Goal: Task Accomplishment & Management: Manage account settings

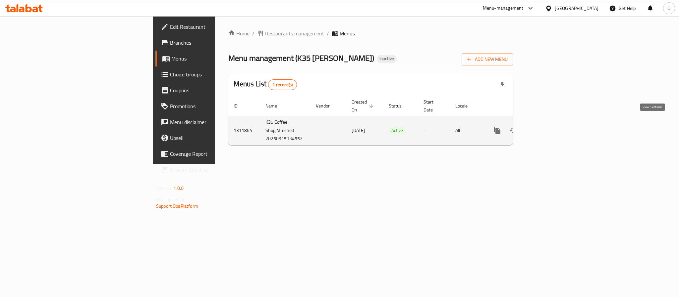
click at [549, 126] on icon "enhanced table" at bounding box center [545, 130] width 8 height 8
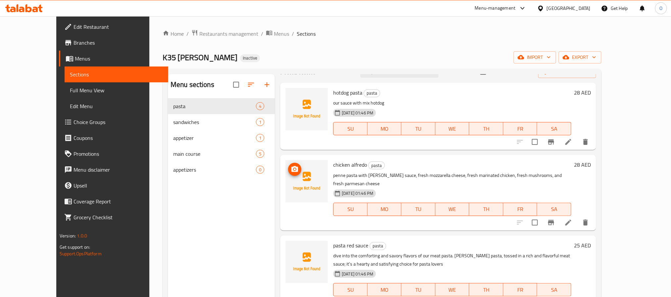
scroll to position [16, 0]
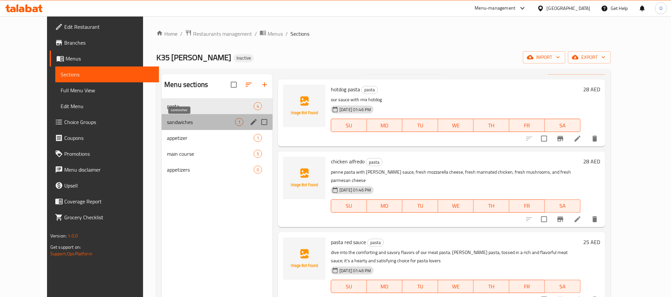
click at [177, 123] on span "sandwiches" at bounding box center [201, 122] width 68 height 8
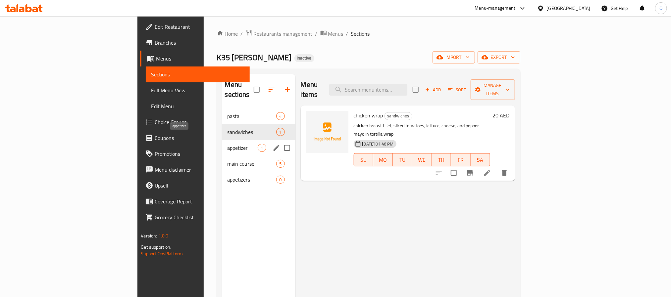
click at [227, 144] on span "appetizer" at bounding box center [242, 148] width 30 height 8
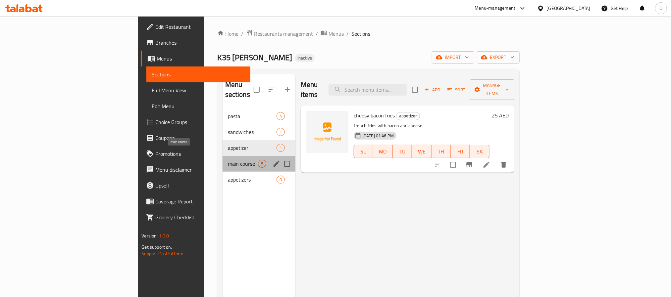
click at [228, 160] on span "main course" at bounding box center [243, 164] width 30 height 8
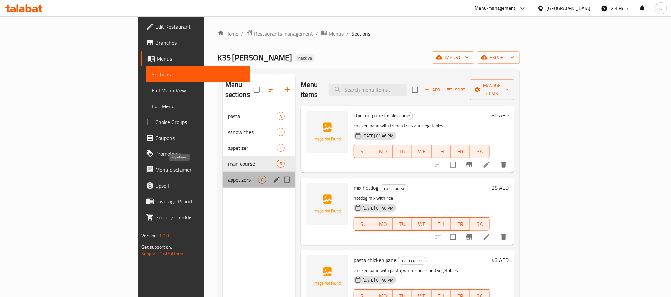
click at [228, 176] on span "appetizers" at bounding box center [243, 180] width 30 height 8
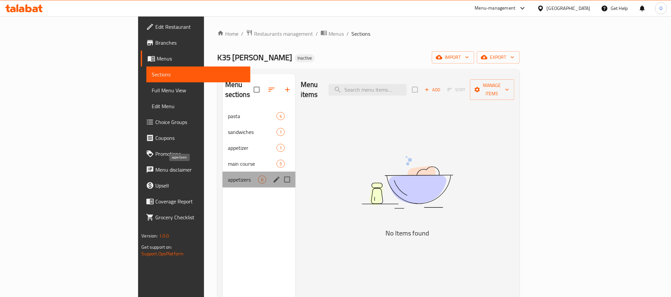
click at [228, 176] on span "appetizers" at bounding box center [243, 180] width 30 height 8
click at [228, 160] on span "main course" at bounding box center [243, 164] width 30 height 8
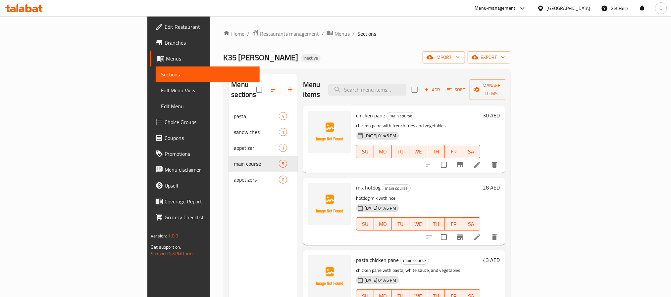
scroll to position [80, 0]
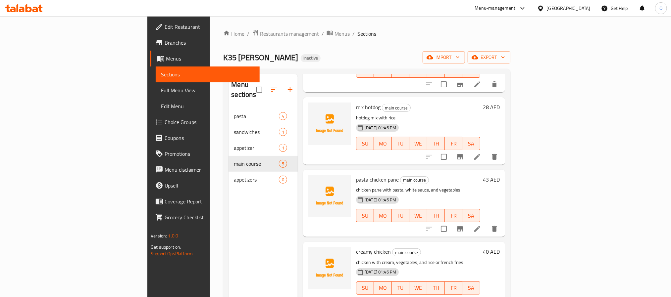
click at [165, 41] on span "Branches" at bounding box center [209, 43] width 89 height 8
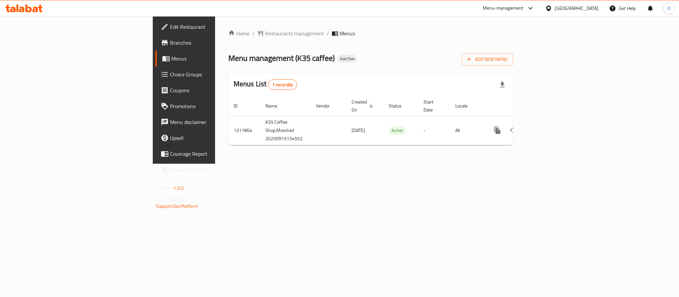
click at [513, 52] on div "Add New Menu" at bounding box center [486, 58] width 51 height 15
click at [472, 62] on icon "button" at bounding box center [468, 59] width 7 height 7
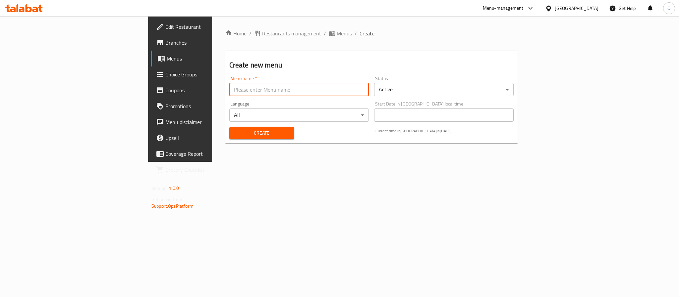
click at [229, 88] on input "text" at bounding box center [298, 89] width 139 height 13
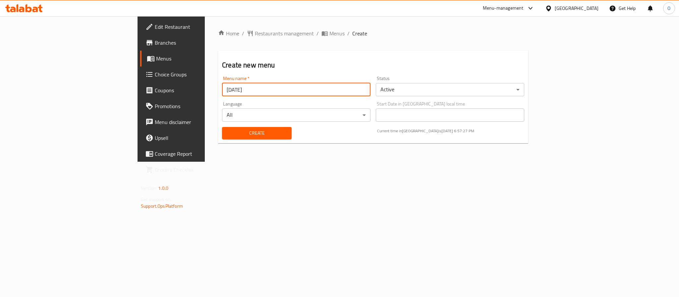
type input "[DATE]"
click at [222, 127] on button "Create" at bounding box center [257, 133] width 70 height 12
click at [329, 31] on span "Menus" at bounding box center [336, 33] width 15 height 8
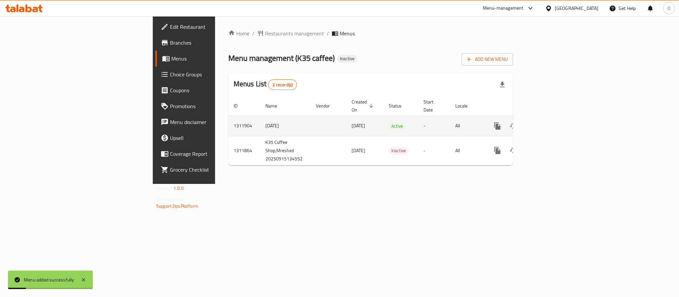
click at [549, 122] on icon "enhanced table" at bounding box center [545, 126] width 8 height 8
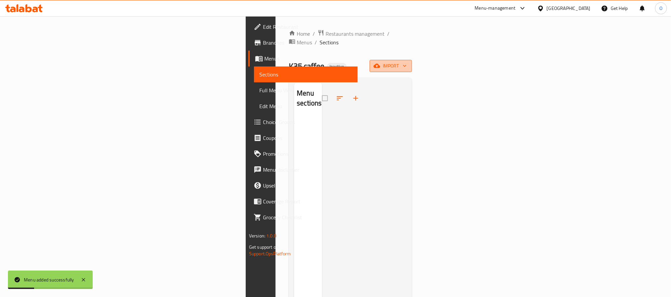
click at [407, 62] on span "import" at bounding box center [391, 66] width 32 height 8
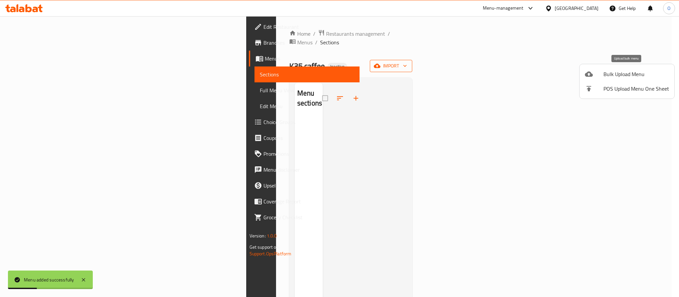
click at [598, 79] on li "Bulk Upload Menu" at bounding box center [626, 74] width 95 height 15
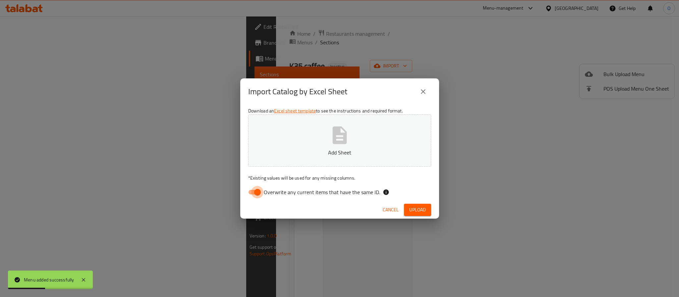
click at [253, 196] on input "Overwrite any current items that have the same ID." at bounding box center [257, 192] width 38 height 13
checkbox input "false"
drag, startPoint x: 420, startPoint y: 215, endPoint x: 385, endPoint y: 208, distance: 36.1
click at [420, 215] on button "Upload" at bounding box center [417, 210] width 27 height 12
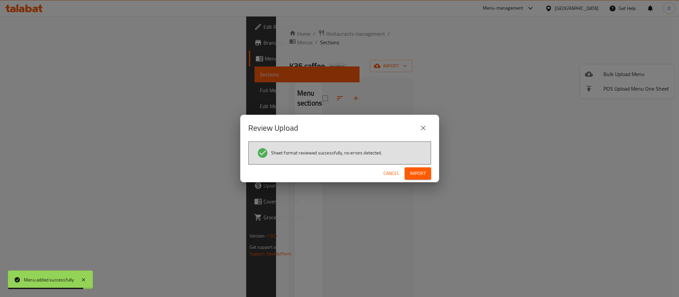
drag, startPoint x: 420, startPoint y: 169, endPoint x: 363, endPoint y: 183, distance: 58.6
click at [418, 172] on span "Import" at bounding box center [418, 174] width 16 height 8
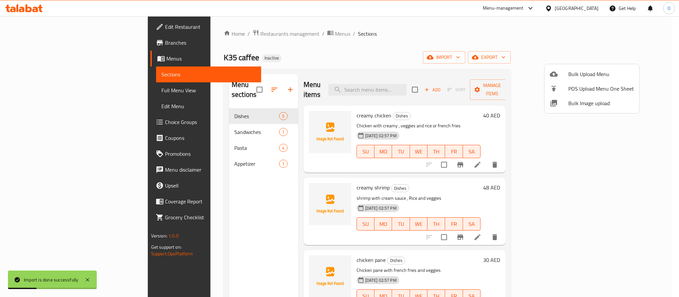
click at [28, 119] on div at bounding box center [339, 148] width 679 height 297
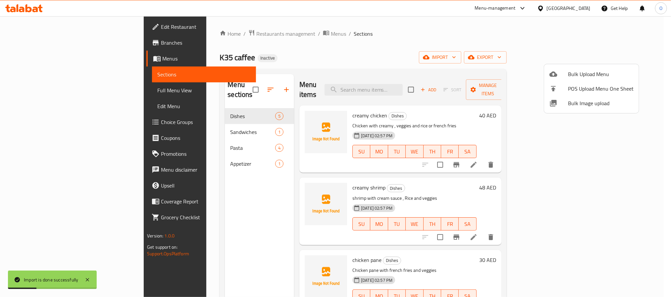
click at [161, 119] on span "Choice Groups" at bounding box center [205, 122] width 89 height 8
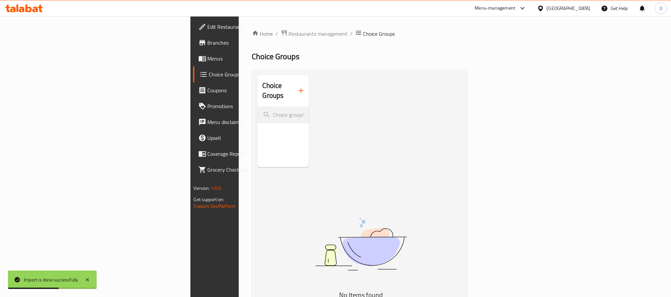
click at [297, 87] on icon "button" at bounding box center [301, 91] width 8 height 8
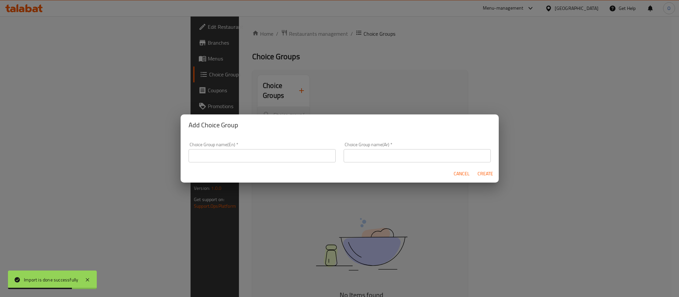
click at [232, 150] on input "text" at bounding box center [261, 155] width 147 height 13
type input "Your Choice Of :"
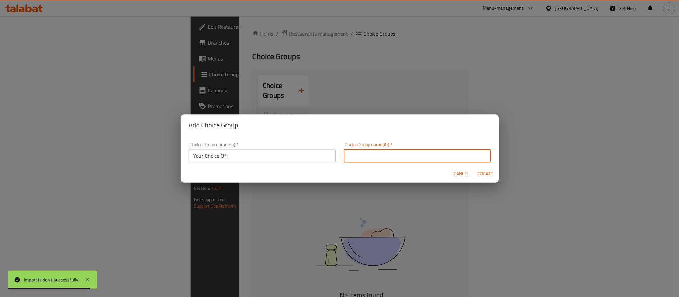
drag, startPoint x: 384, startPoint y: 155, endPoint x: 390, endPoint y: 161, distance: 8.2
click at [385, 155] on input "text" at bounding box center [416, 155] width 147 height 13
type input "اختيارك من :"
click at [477, 173] on span "Create" at bounding box center [485, 174] width 16 height 8
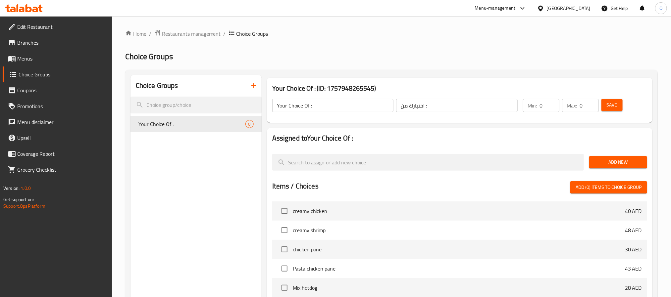
click at [596, 158] on span "Add New" at bounding box center [617, 162] width 47 height 8
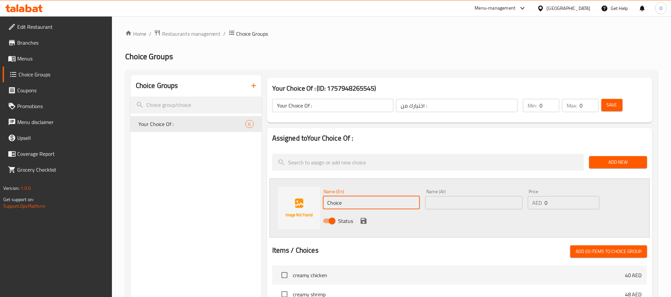
click at [362, 209] on input "Choice" at bounding box center [371, 202] width 97 height 13
type input "Rice"
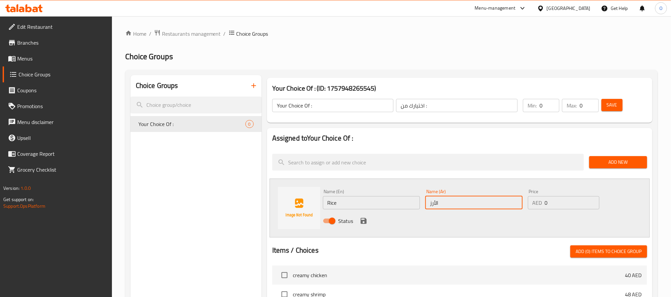
type input "الأرز"
drag, startPoint x: 362, startPoint y: 222, endPoint x: 384, endPoint y: 219, distance: 22.1
click at [362, 222] on icon "save" at bounding box center [364, 221] width 6 height 6
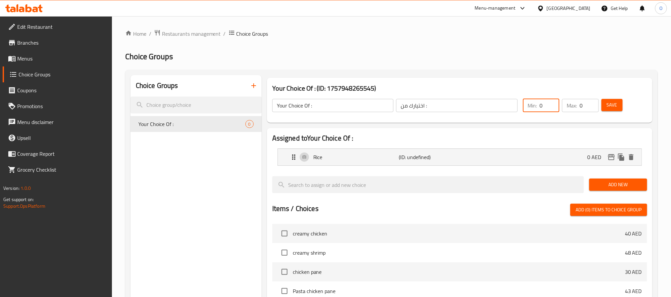
drag, startPoint x: 543, startPoint y: 109, endPoint x: 535, endPoint y: 110, distance: 8.0
click at [535, 110] on div "Min: 0 ​" at bounding box center [541, 105] width 36 height 13
type input "1"
drag, startPoint x: 582, startPoint y: 107, endPoint x: 554, endPoint y: 114, distance: 29.3
click at [556, 113] on div "Min: 1 ​ Max: 0 ​" at bounding box center [560, 105] width 81 height 19
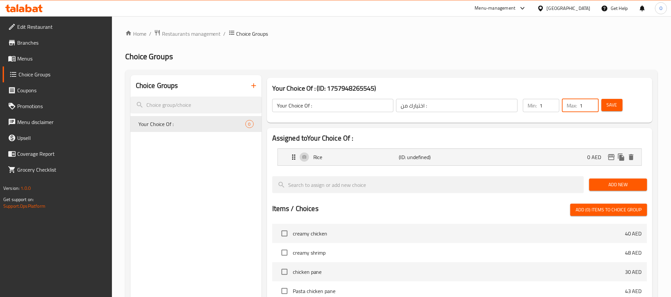
type input "1"
click at [624, 181] on span "Add New" at bounding box center [617, 185] width 47 height 8
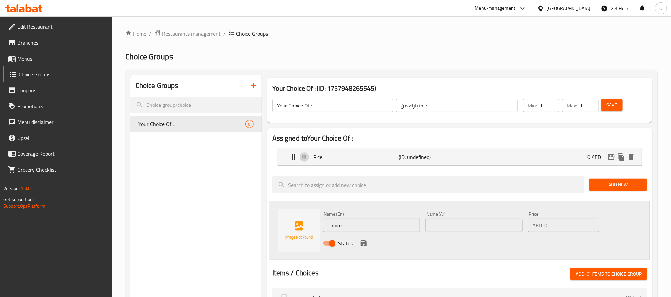
click at [353, 228] on input "Choice" at bounding box center [371, 225] width 97 height 13
type input "French Fries"
click at [446, 228] on input "text" at bounding box center [473, 225] width 97 height 13
type input "بطاطس مقلية"
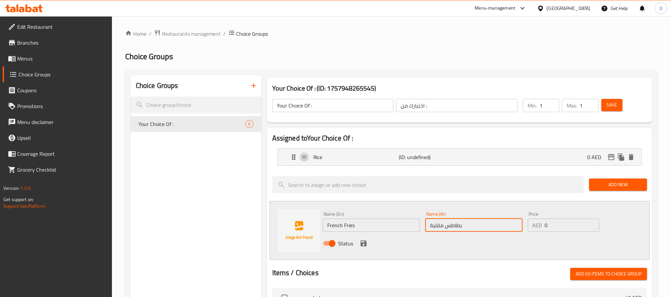
click at [366, 249] on div "Status" at bounding box center [474, 244] width 308 height 18
click at [365, 246] on icon "save" at bounding box center [364, 244] width 6 height 6
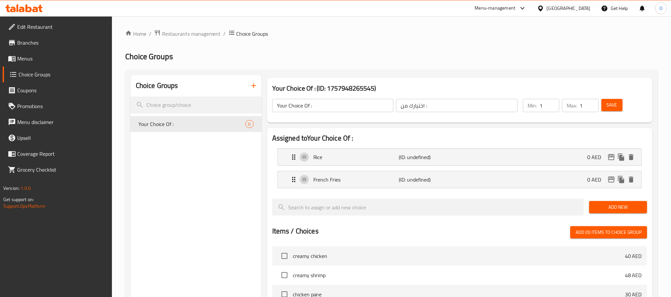
click at [605, 104] on button "Save" at bounding box center [611, 105] width 21 height 12
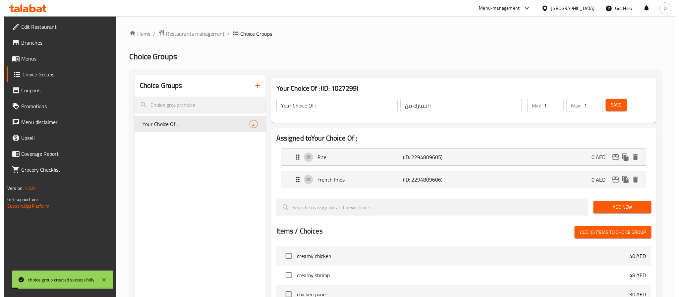
scroll to position [198, 0]
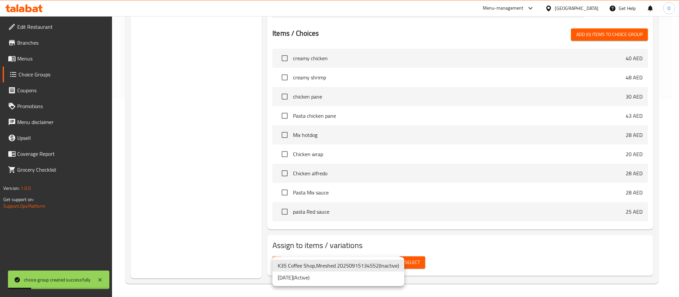
click at [309, 278] on li "[DATE] ( Active )" at bounding box center [338, 278] width 132 height 12
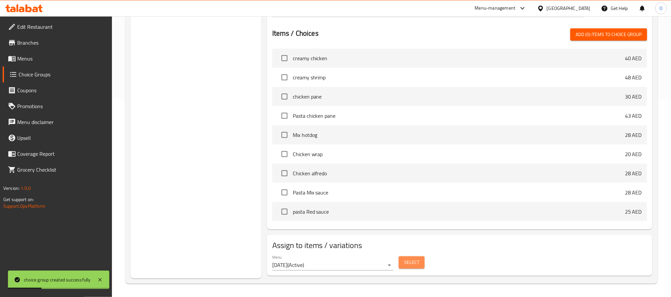
click at [401, 263] on button "Select" at bounding box center [412, 263] width 26 height 12
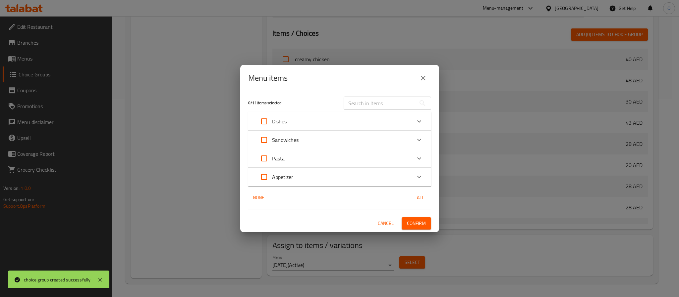
click at [298, 122] on div "Dishes" at bounding box center [333, 122] width 155 height 16
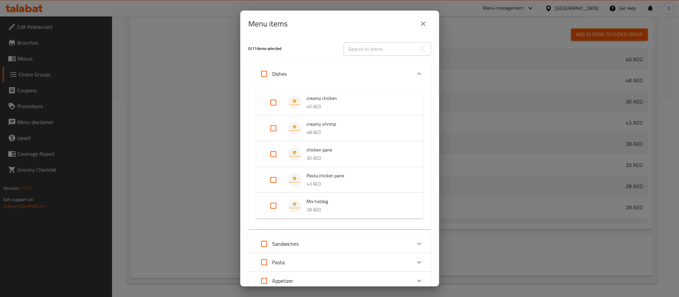
click at [272, 101] on input "Expand" at bounding box center [273, 103] width 16 height 16
checkbox input "true"
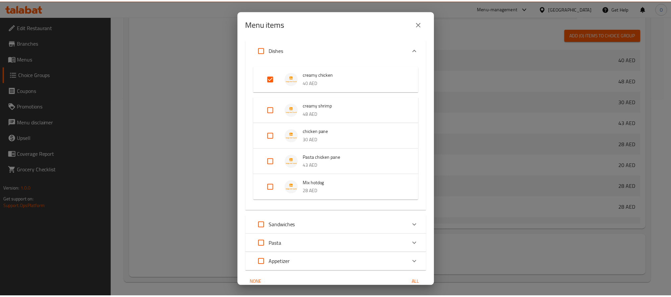
scroll to position [55, 0]
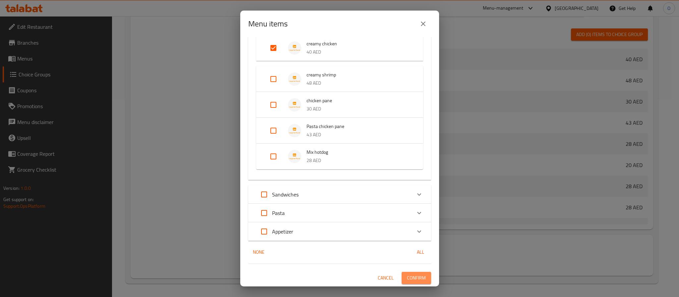
click at [413, 277] on span "Confirm" at bounding box center [416, 278] width 19 height 8
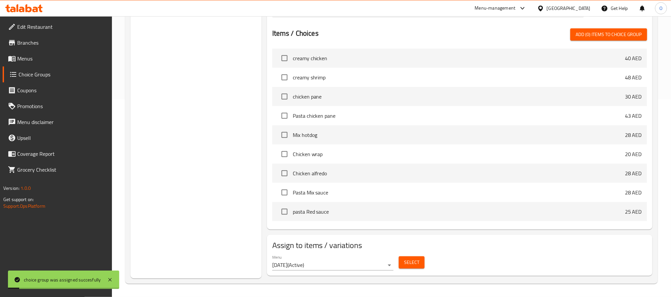
click at [226, 176] on div "Choice Groups Your Choice Of : 2" at bounding box center [195, 78] width 131 height 402
click at [38, 52] on link "Menus" at bounding box center [57, 59] width 109 height 16
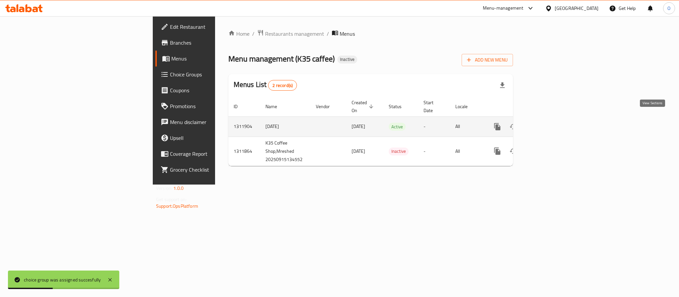
click at [549, 123] on icon "enhanced table" at bounding box center [545, 127] width 8 height 8
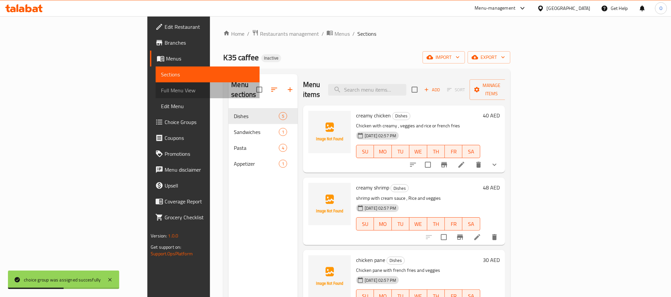
click at [161, 93] on span "Full Menu View" at bounding box center [207, 90] width 93 height 8
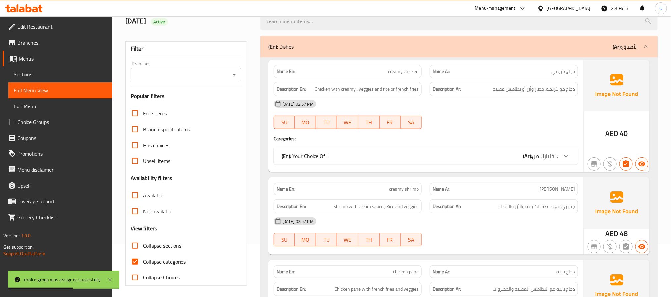
scroll to position [99, 0]
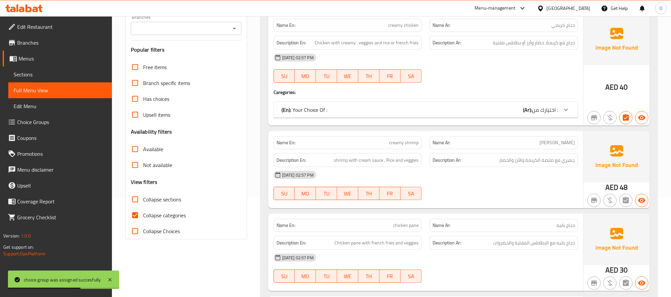
click at [163, 215] on span "Collapse categories" at bounding box center [164, 216] width 43 height 8
click at [143, 215] on input "Collapse categories" at bounding box center [135, 216] width 16 height 16
checkbox input "false"
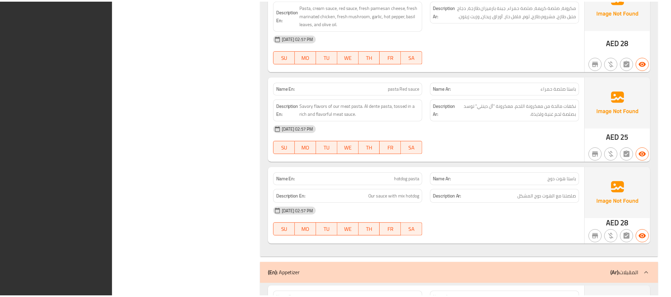
scroll to position [1022, 0]
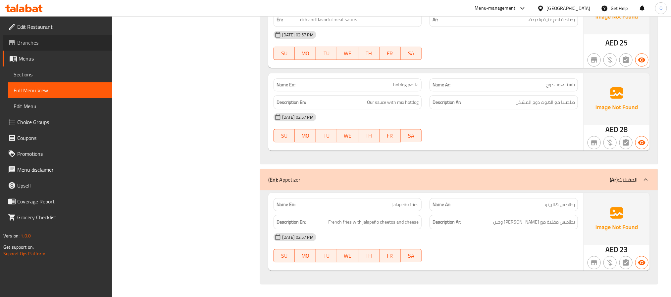
click at [30, 42] on span "Branches" at bounding box center [61, 43] width 89 height 8
